Goal: Information Seeking & Learning: Learn about a topic

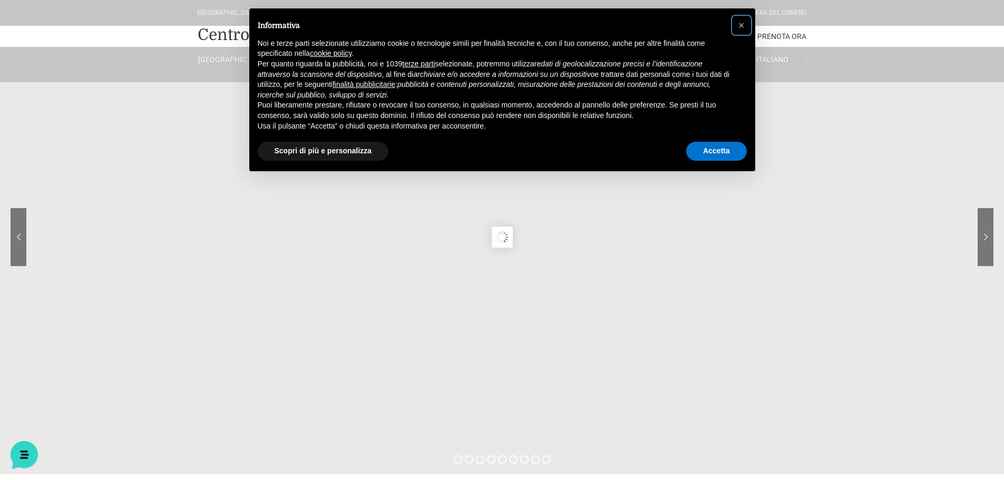
click at [741, 24] on span "×" at bounding box center [741, 26] width 6 height 12
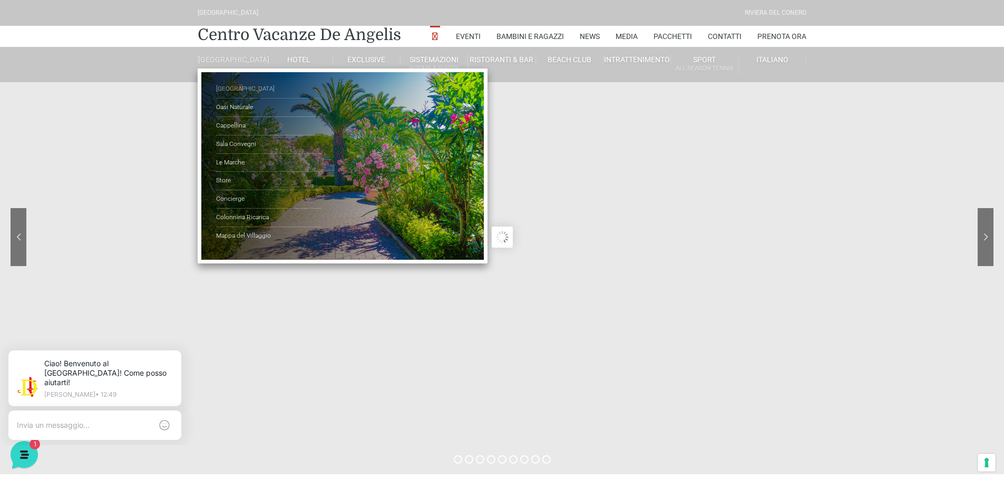
click at [242, 93] on link "[GEOGRAPHIC_DATA]" at bounding box center [268, 89] width 105 height 18
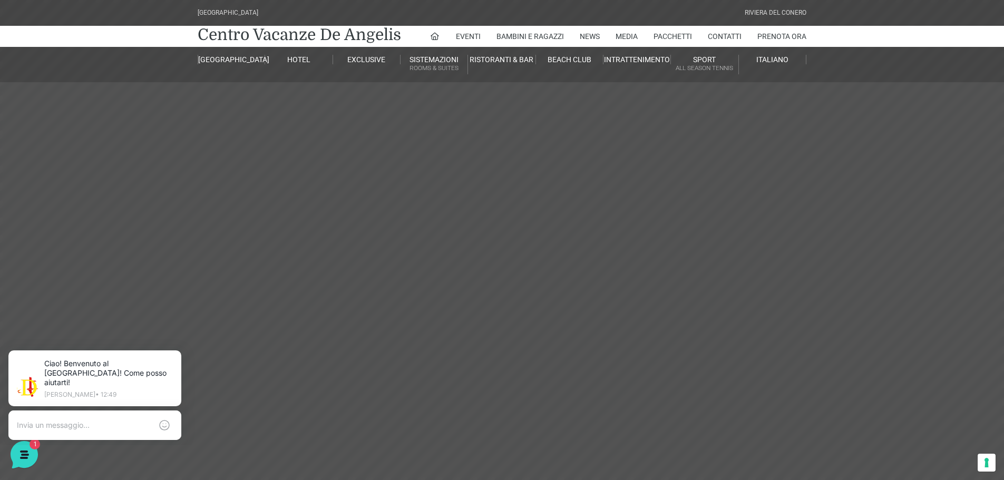
click at [177, 353] on icon at bounding box center [179, 352] width 8 height 8
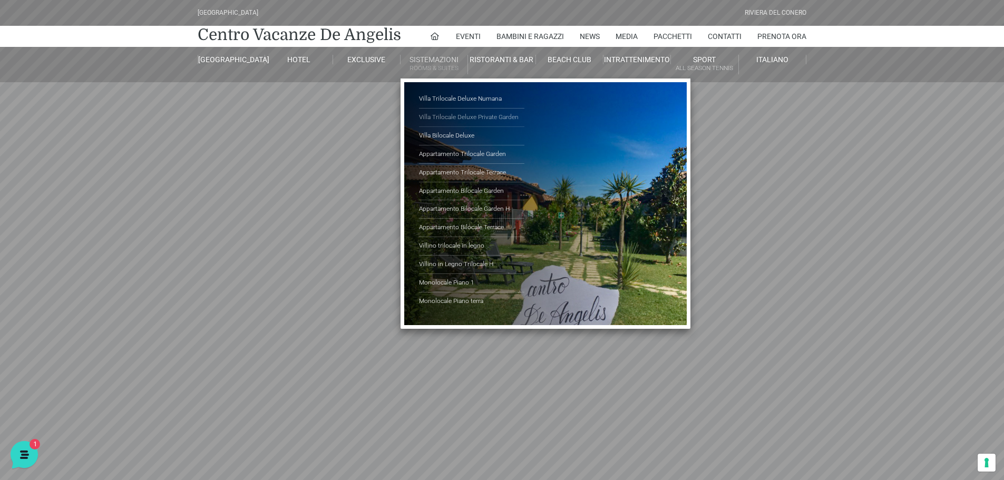
click at [489, 119] on link "Villa Trilocale Deluxe Private Garden" at bounding box center [471, 118] width 105 height 18
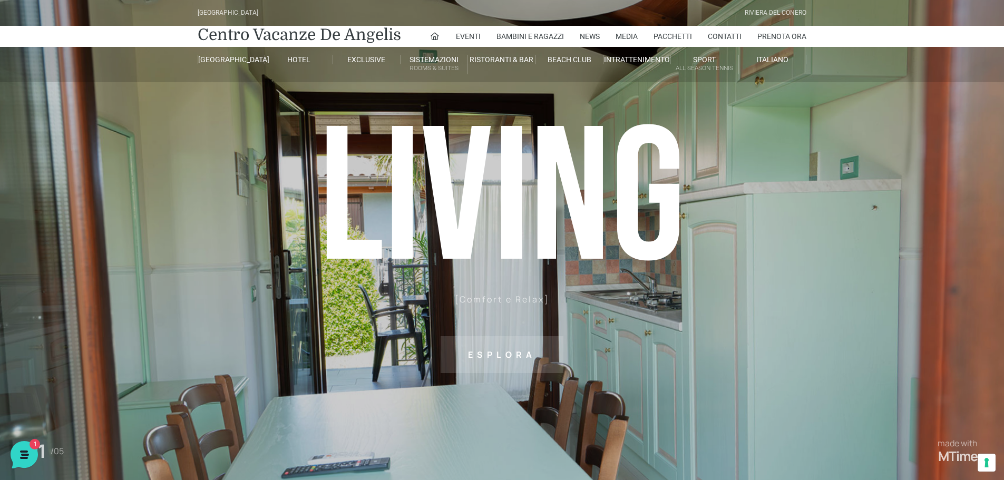
click at [490, 358] on sr7-txt "Esplora" at bounding box center [502, 354] width 123 height 37
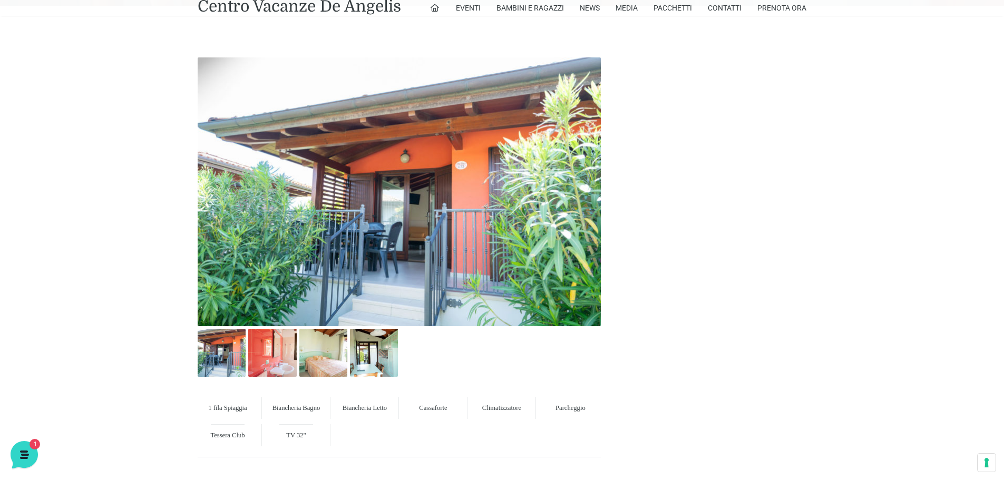
scroll to position [480, 0]
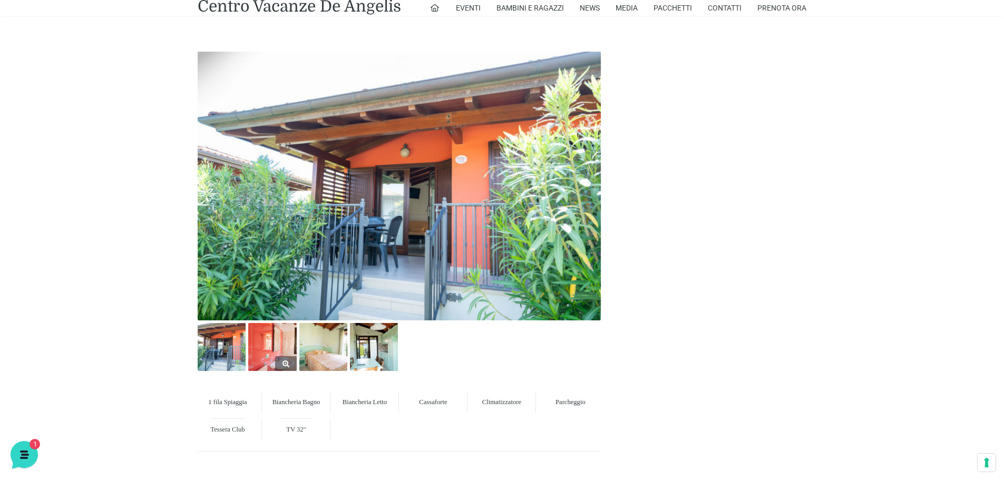
click at [269, 345] on img at bounding box center [272, 347] width 48 height 48
